Goal: Information Seeking & Learning: Learn about a topic

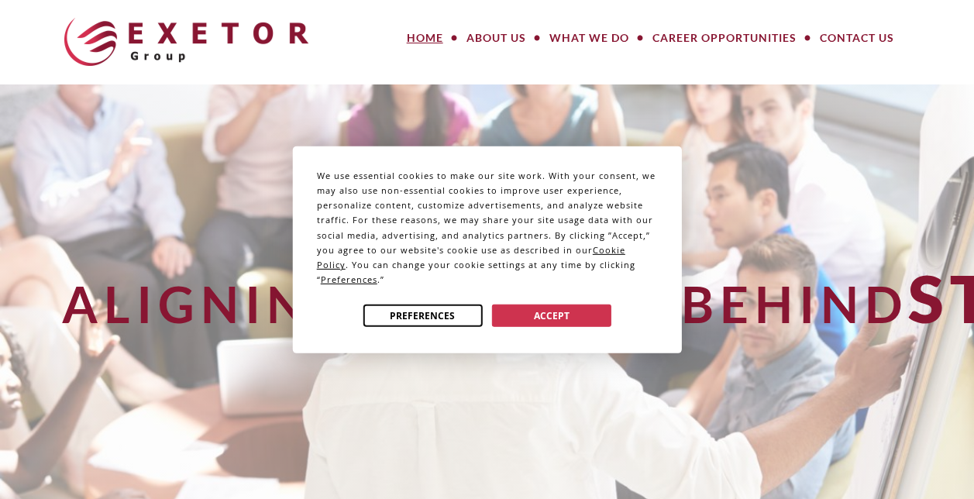
click at [437, 307] on button "Preferences" at bounding box center [422, 315] width 119 height 22
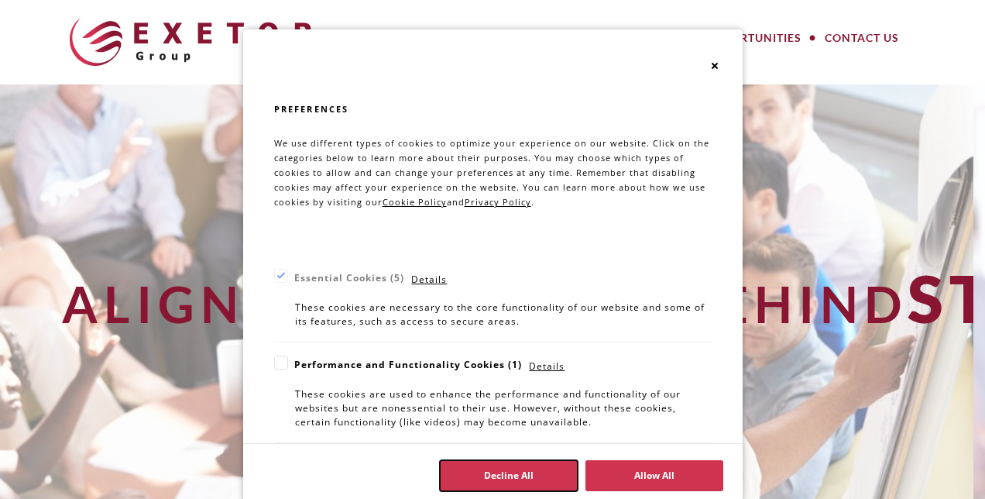
click at [533, 468] on button "Decline All" at bounding box center [509, 475] width 138 height 31
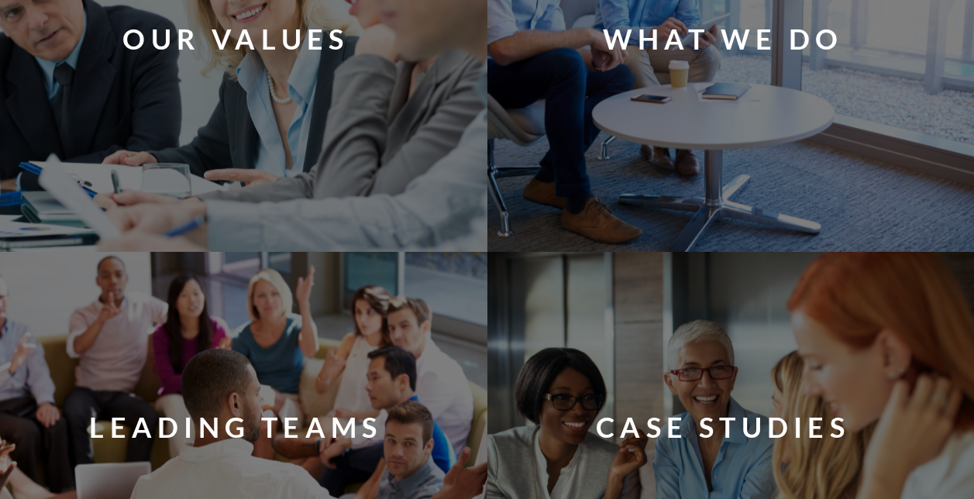
scroll to position [1085, 0]
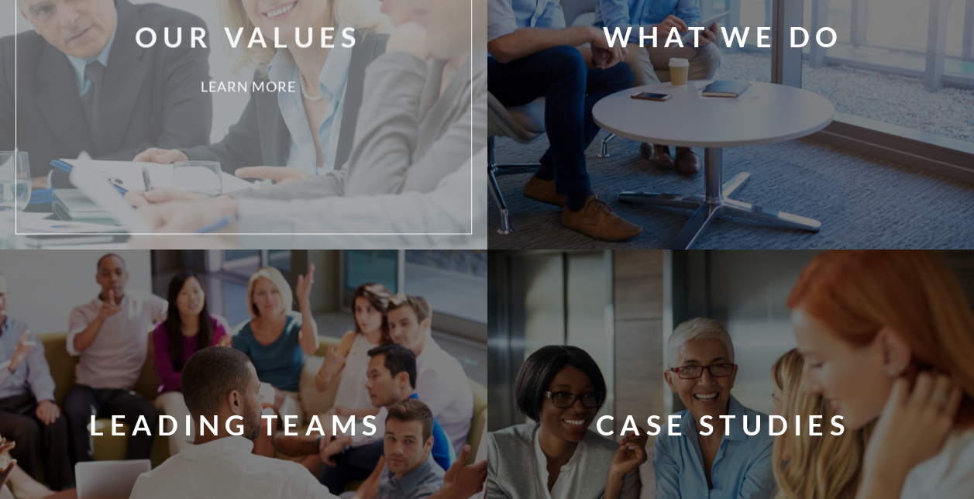
click at [280, 156] on div "Our Values Learn More" at bounding box center [267, 56] width 478 height 332
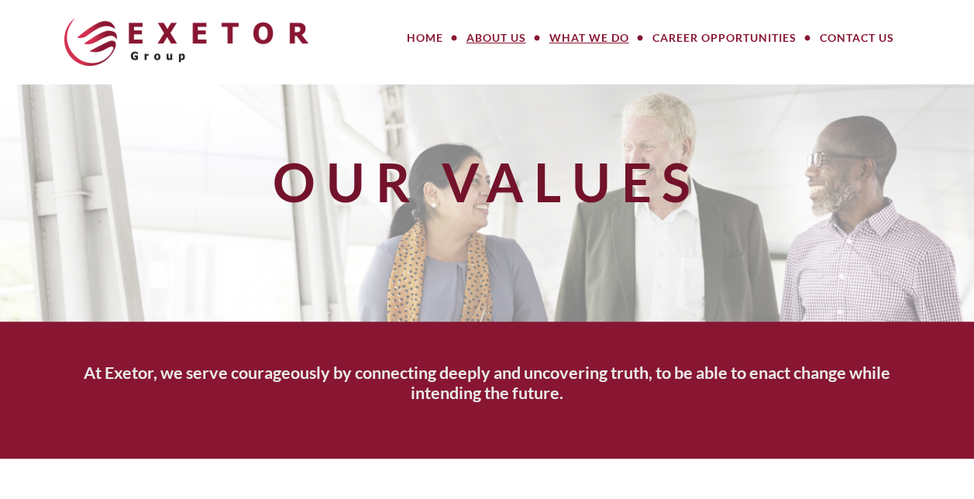
click at [590, 42] on link "What We Do" at bounding box center [589, 37] width 103 height 31
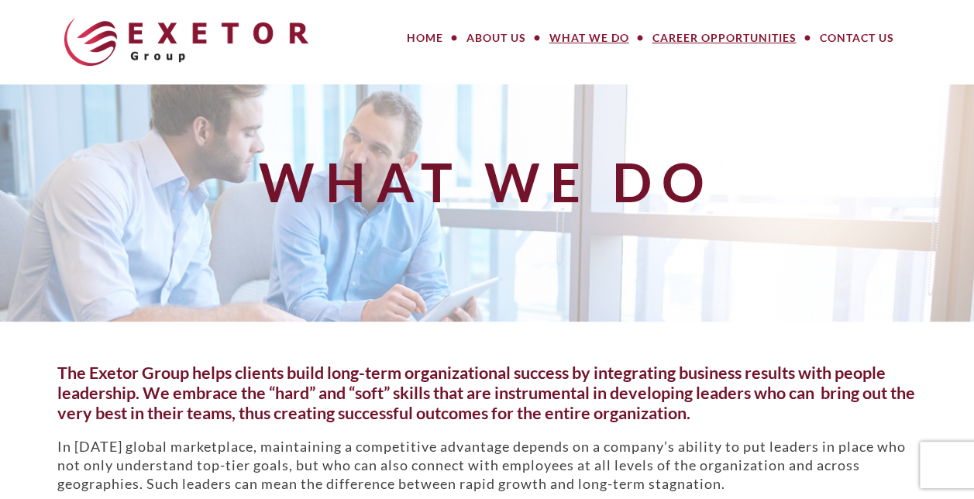
click at [727, 30] on link "Career Opportunities" at bounding box center [724, 37] width 167 height 31
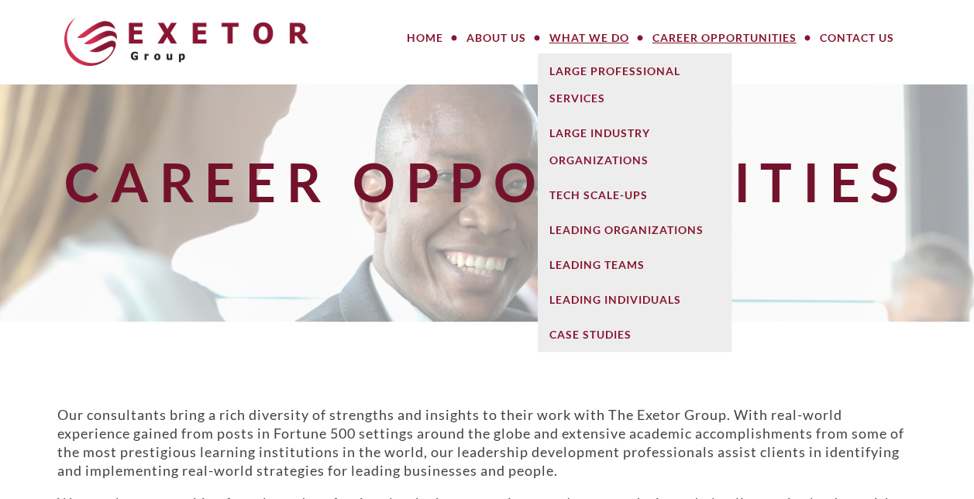
click at [578, 46] on link "What We Do" at bounding box center [589, 37] width 103 height 31
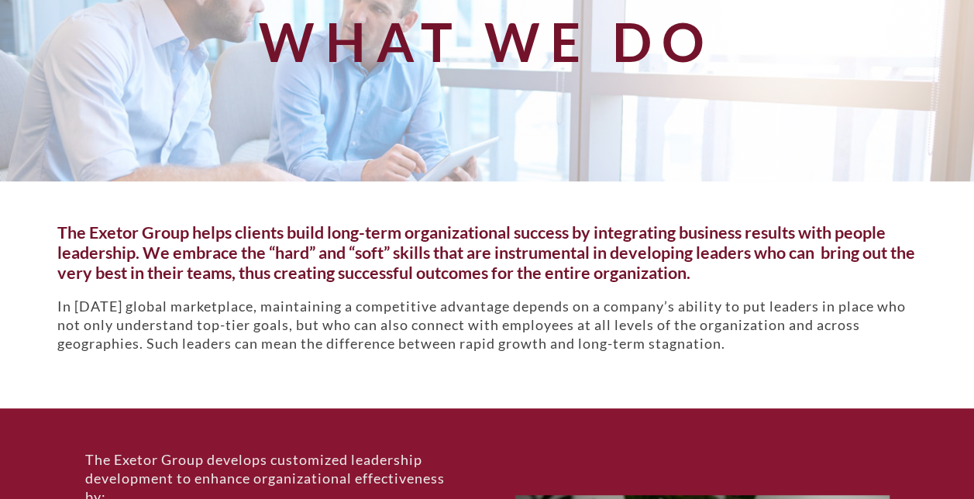
scroll to position [232, 0]
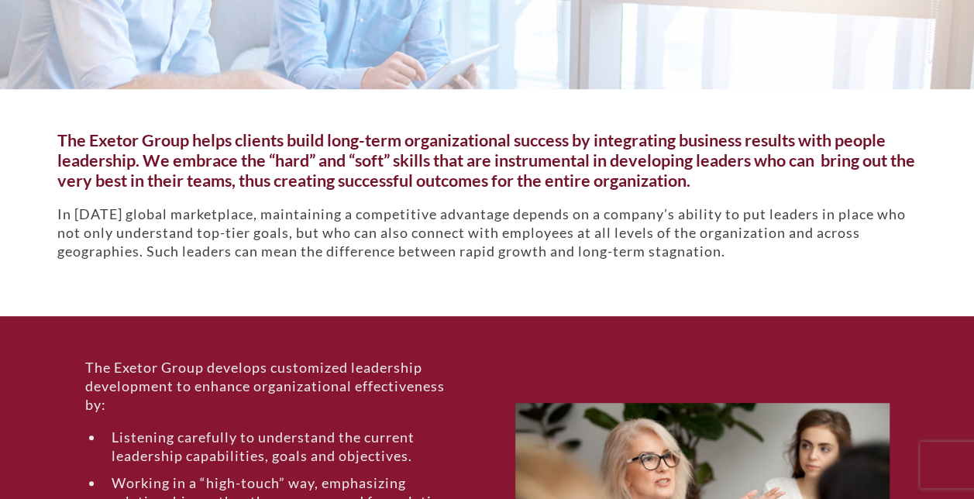
drag, startPoint x: 59, startPoint y: 136, endPoint x: 807, endPoint y: 252, distance: 757.2
click at [807, 252] on div "The Exetor Group helps clients build long-term organizational success by integr…" at bounding box center [487, 202] width 883 height 143
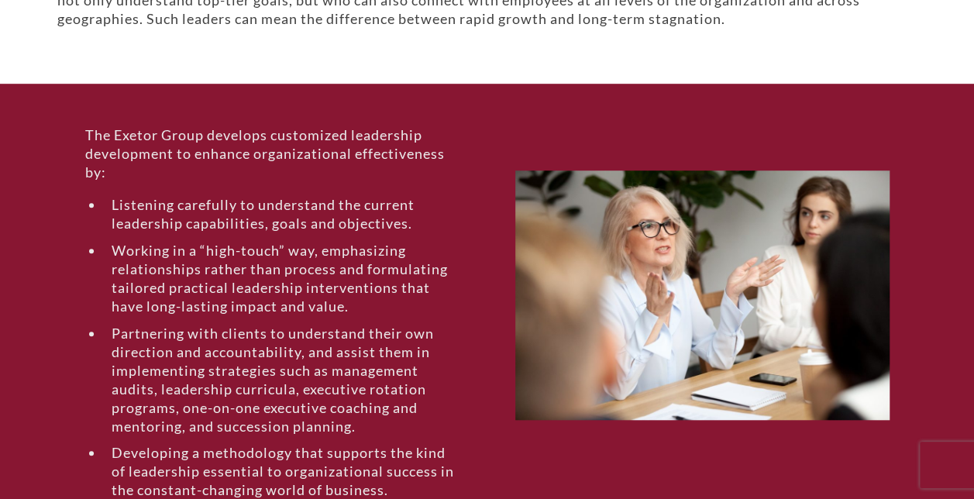
scroll to position [542, 0]
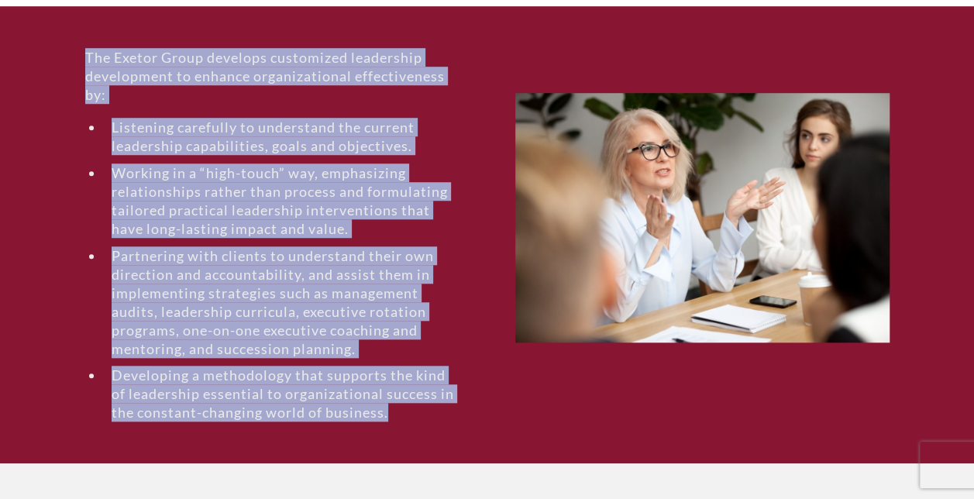
drag, startPoint x: 394, startPoint y: 415, endPoint x: 64, endPoint y: 59, distance: 486.2
click at [64, 59] on div "The Exetor Group develops customized leadership development to enhance organiza…" at bounding box center [272, 234] width 430 height 373
copy div "The Exetor Group develops customized leadership development to enhance organiza…"
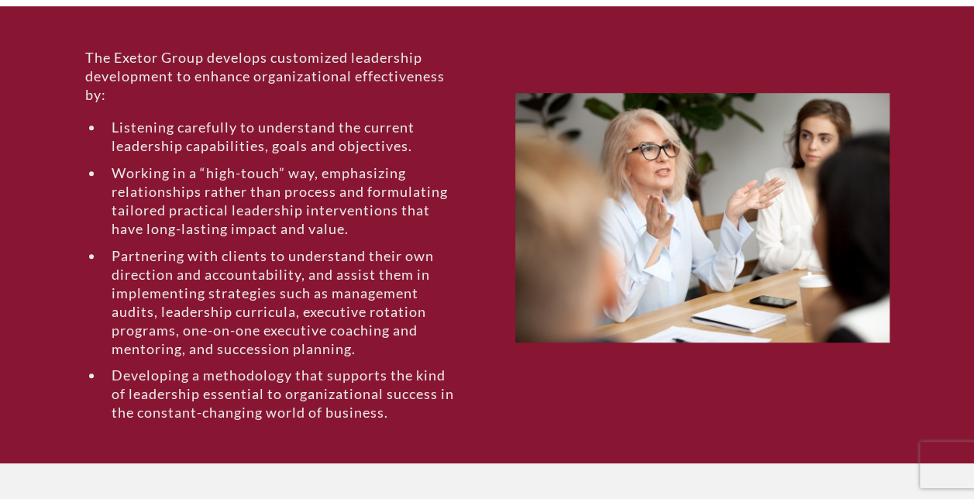
click at [579, 397] on div at bounding box center [702, 234] width 430 height 373
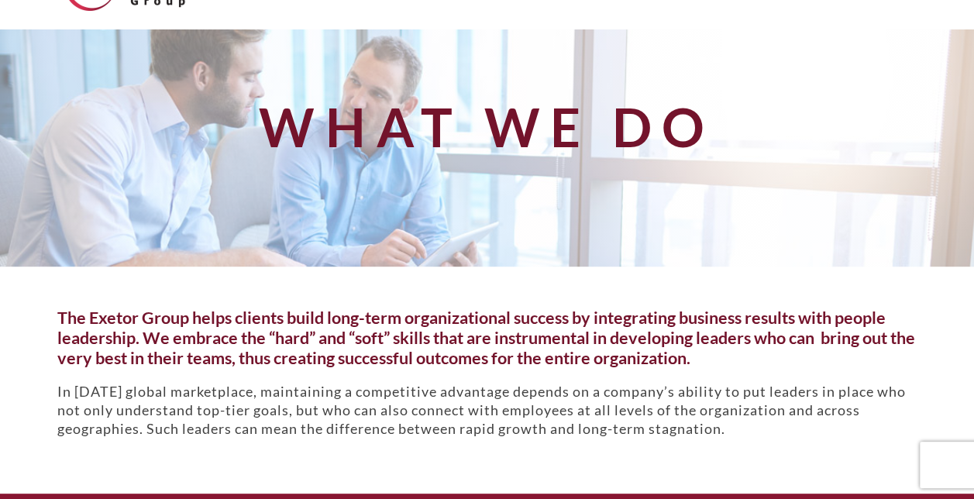
scroll to position [0, 0]
